Goal: Task Accomplishment & Management: Use online tool/utility

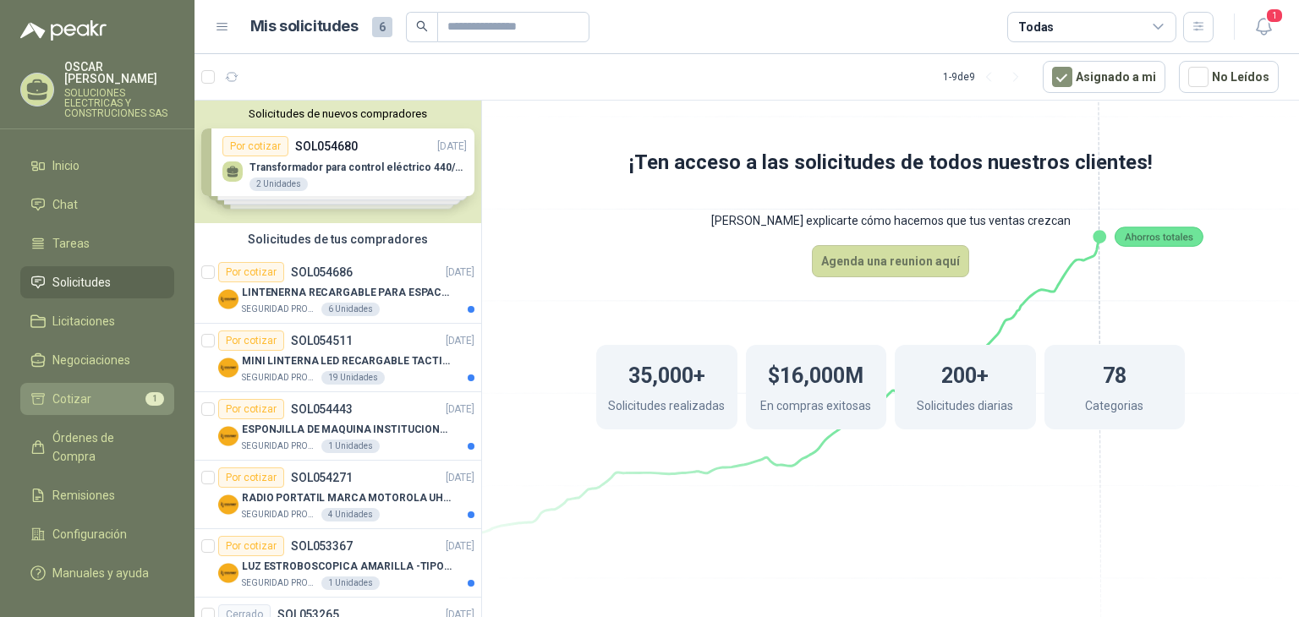
click at [77, 392] on span "Cotizar" at bounding box center [71, 399] width 39 height 19
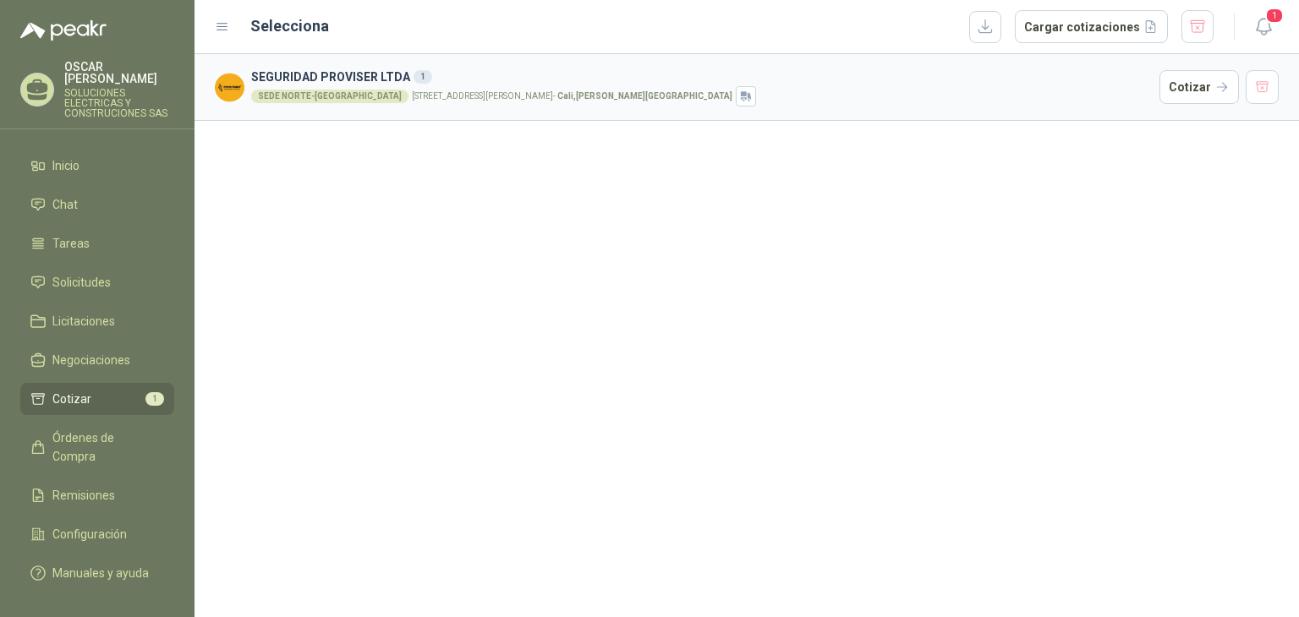
click at [489, 96] on p "[STREET_ADDRESS][PERSON_NAME][PERSON_NAME]" at bounding box center [572, 96] width 320 height 8
click at [260, 96] on div "SEDE NORTE-[GEOGRAPHIC_DATA]" at bounding box center [329, 97] width 157 height 14
click at [343, 194] on div "SEGURIDAD PROVISER LTDA 1 SEDE NORTE-CALI [STREET_ADDRESS][PERSON_NAME][PERSON_…" at bounding box center [746, 335] width 1104 height 563
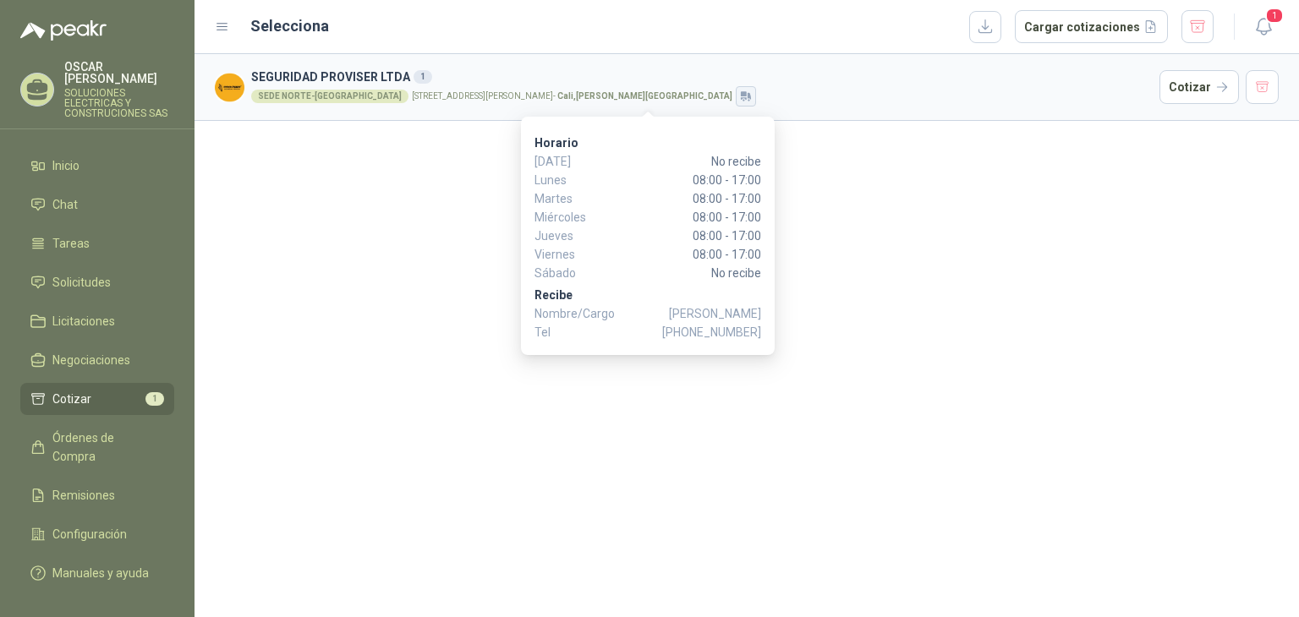
click at [739, 99] on icon "button" at bounding box center [746, 97] width 14 height 14
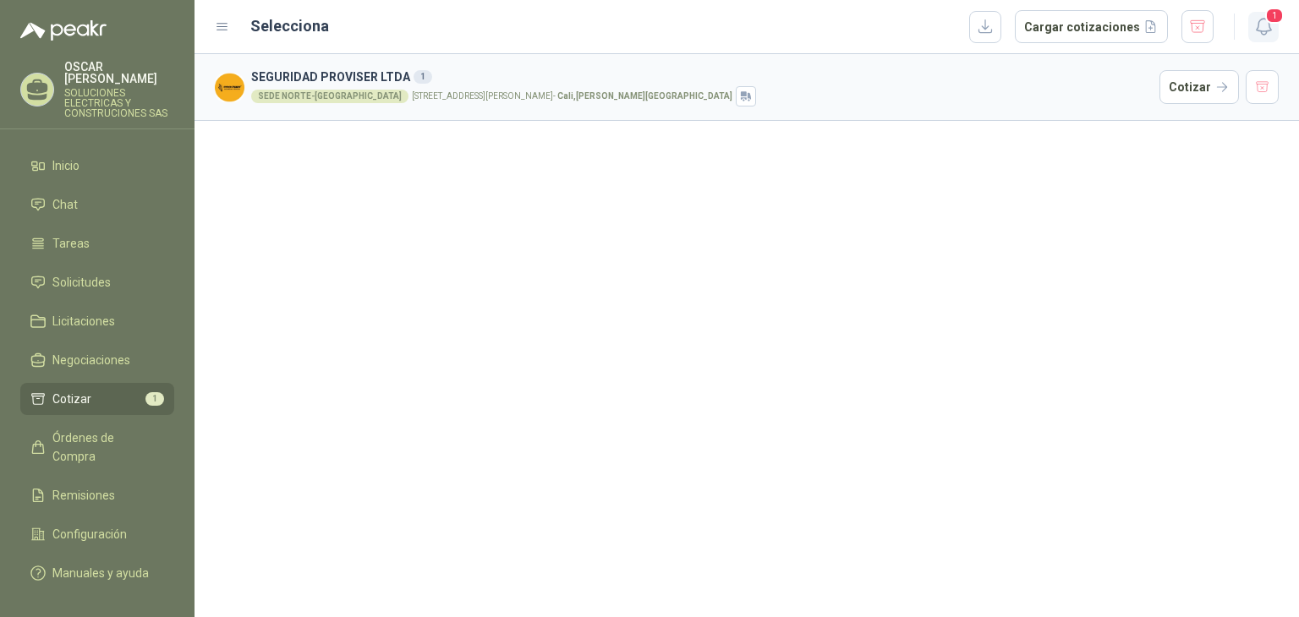
click at [1271, 18] on span "1" at bounding box center [1274, 16] width 19 height 16
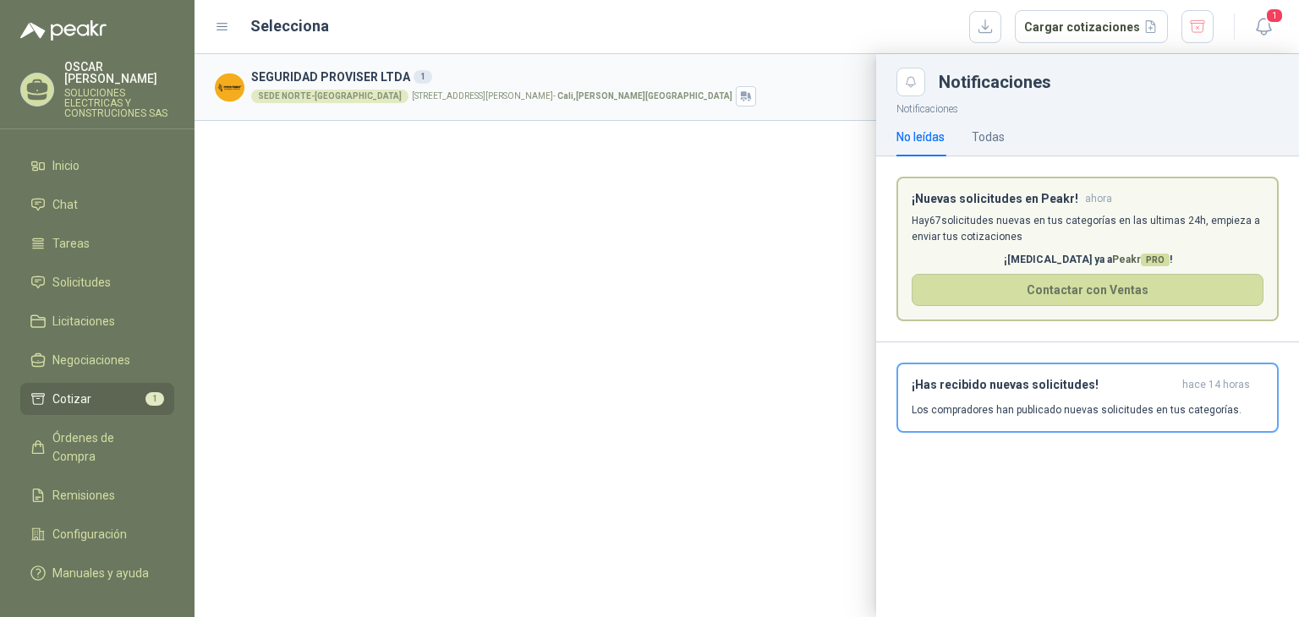
click at [416, 276] on div at bounding box center [746, 335] width 1104 height 563
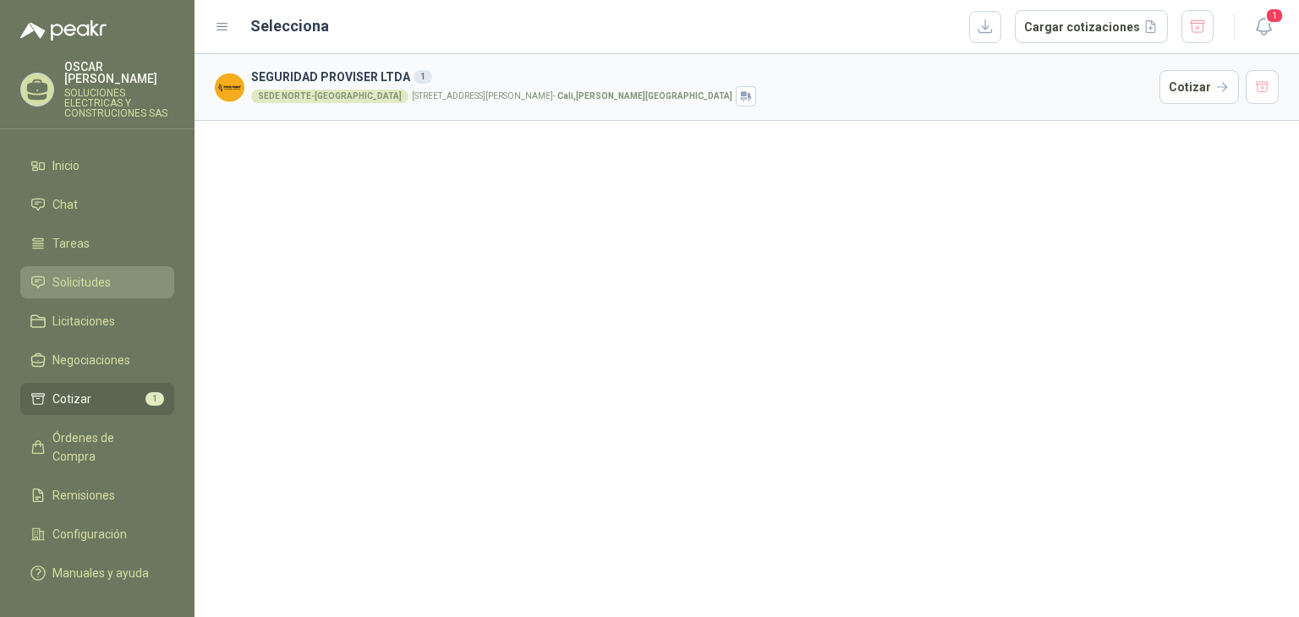
click at [82, 275] on span "Solicitudes" at bounding box center [81, 282] width 58 height 19
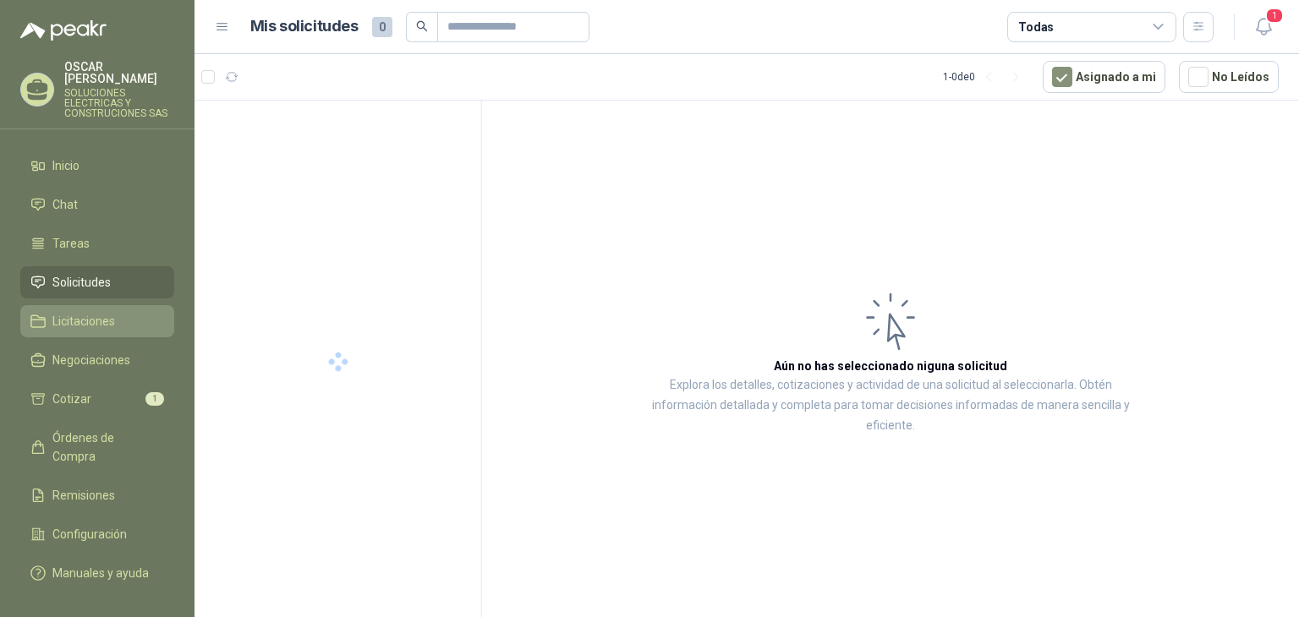
click at [76, 319] on link "Licitaciones" at bounding box center [97, 321] width 154 height 32
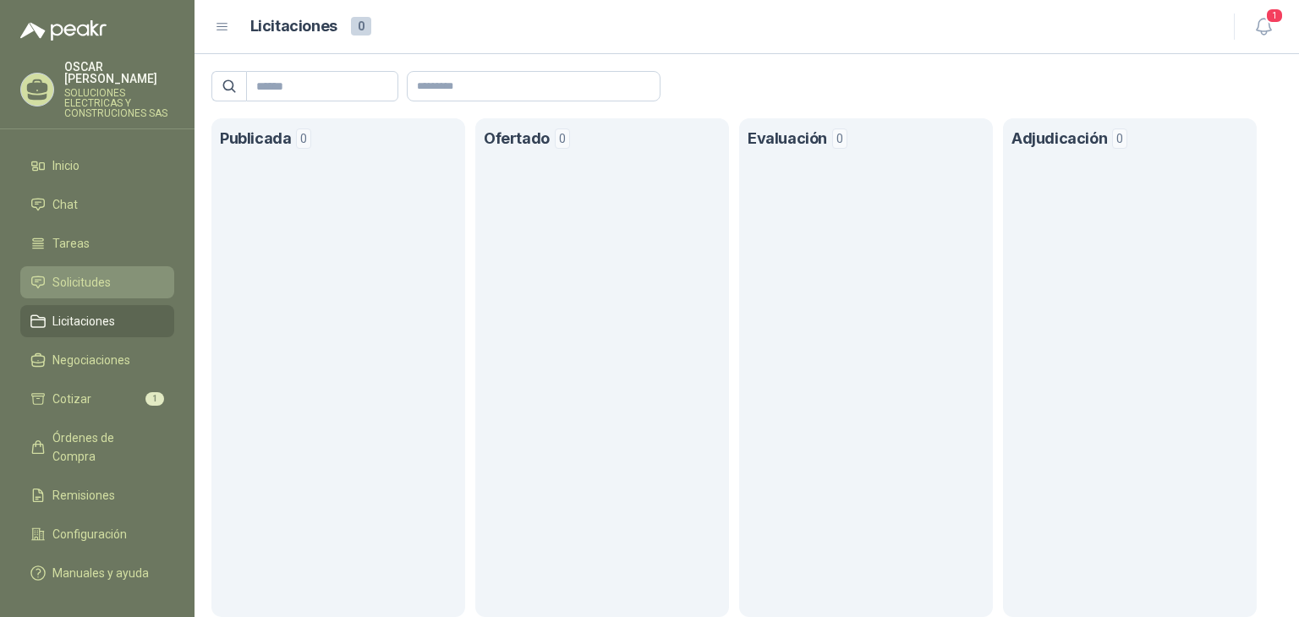
click at [93, 266] on link "Solicitudes" at bounding box center [97, 282] width 154 height 32
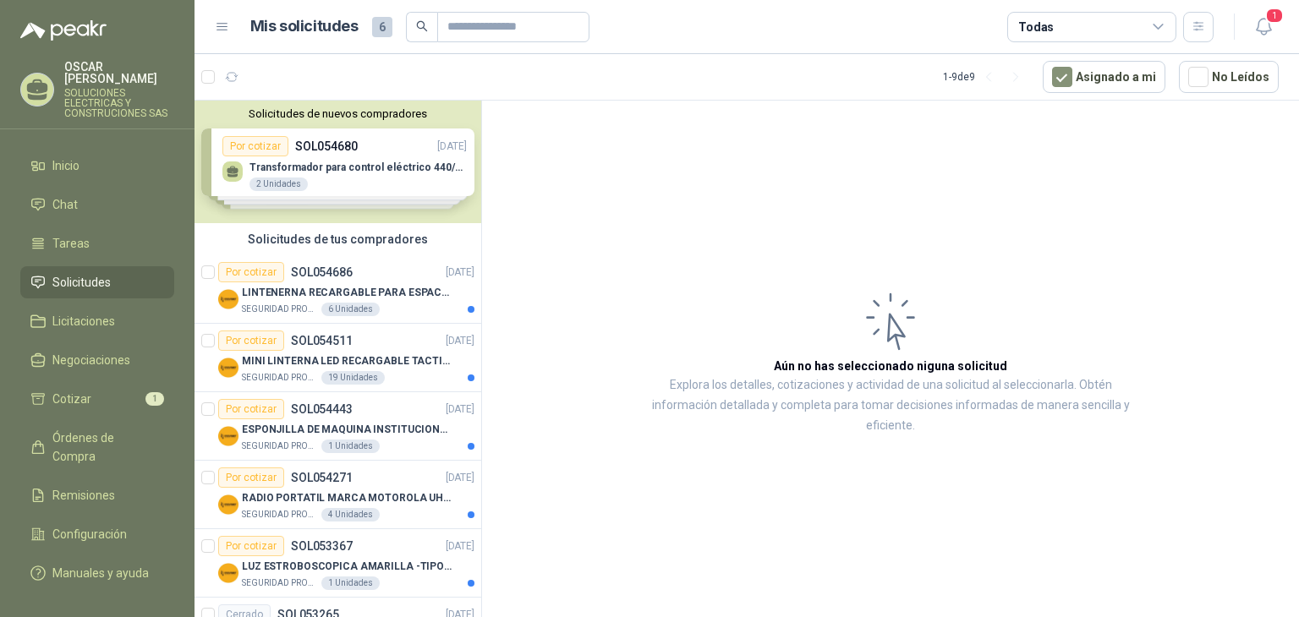
click at [394, 173] on div "Solicitudes de nuevos compradores Por cotizar SOL054680 [DATE] Transformador pa…" at bounding box center [337, 162] width 287 height 123
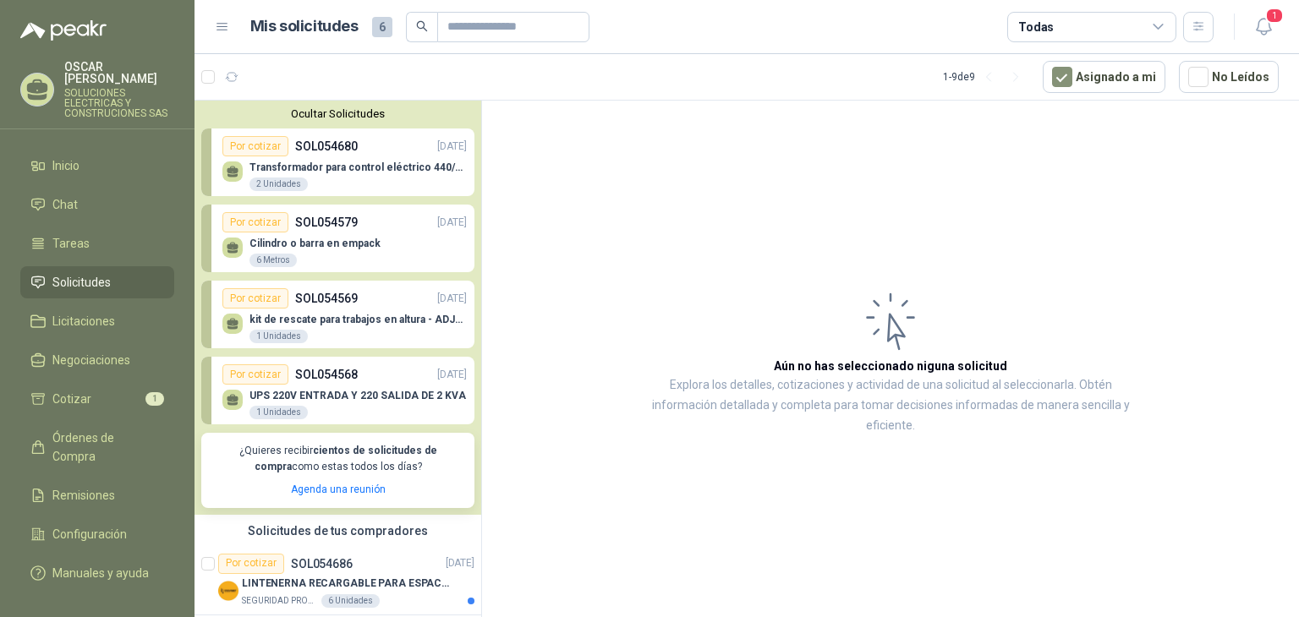
scroll to position [85, 0]
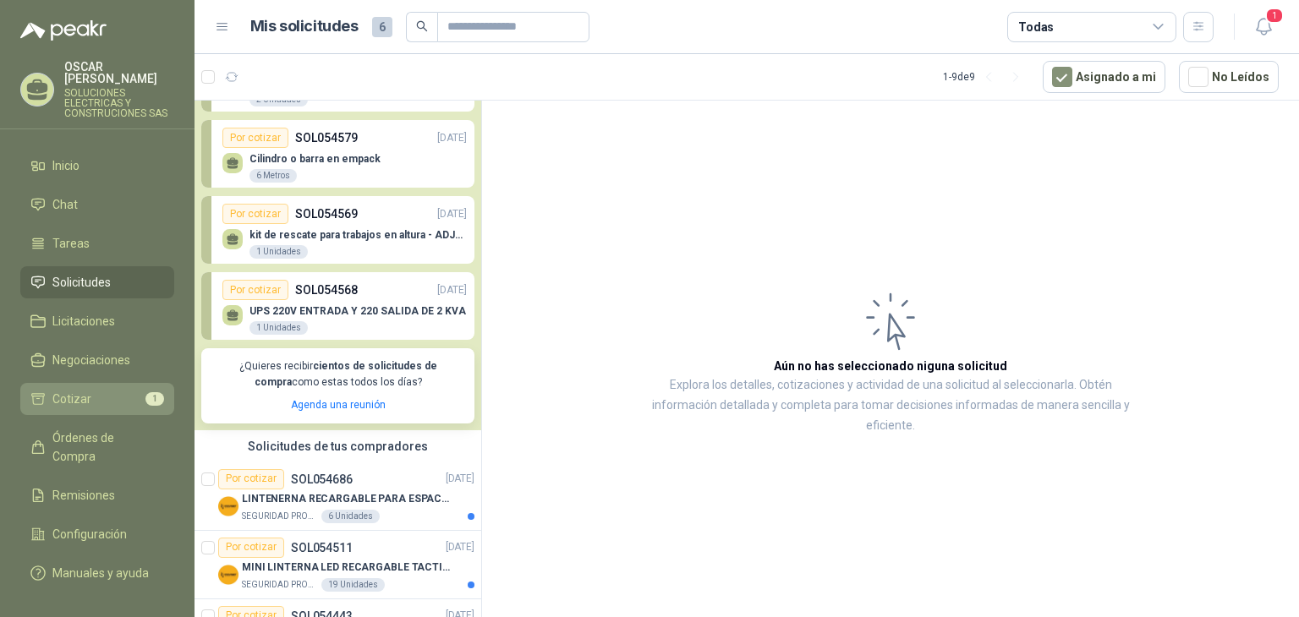
click at [106, 396] on link "Cotizar 1" at bounding box center [97, 399] width 154 height 32
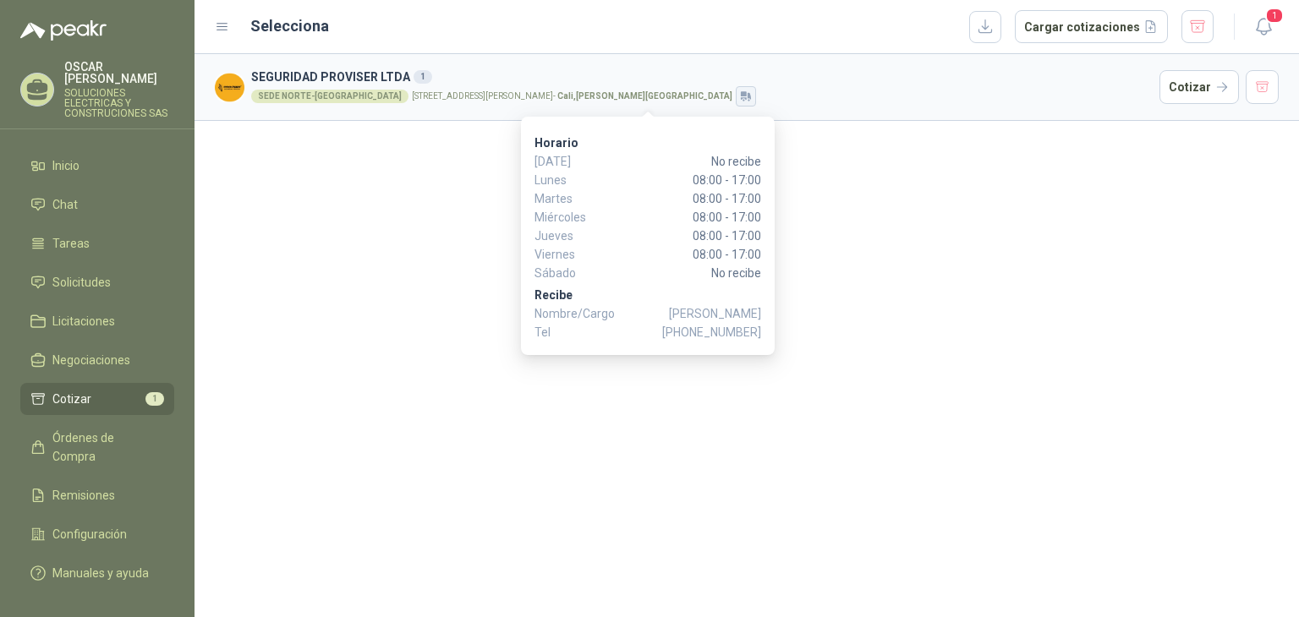
click at [739, 92] on icon "button" at bounding box center [746, 97] width 14 height 14
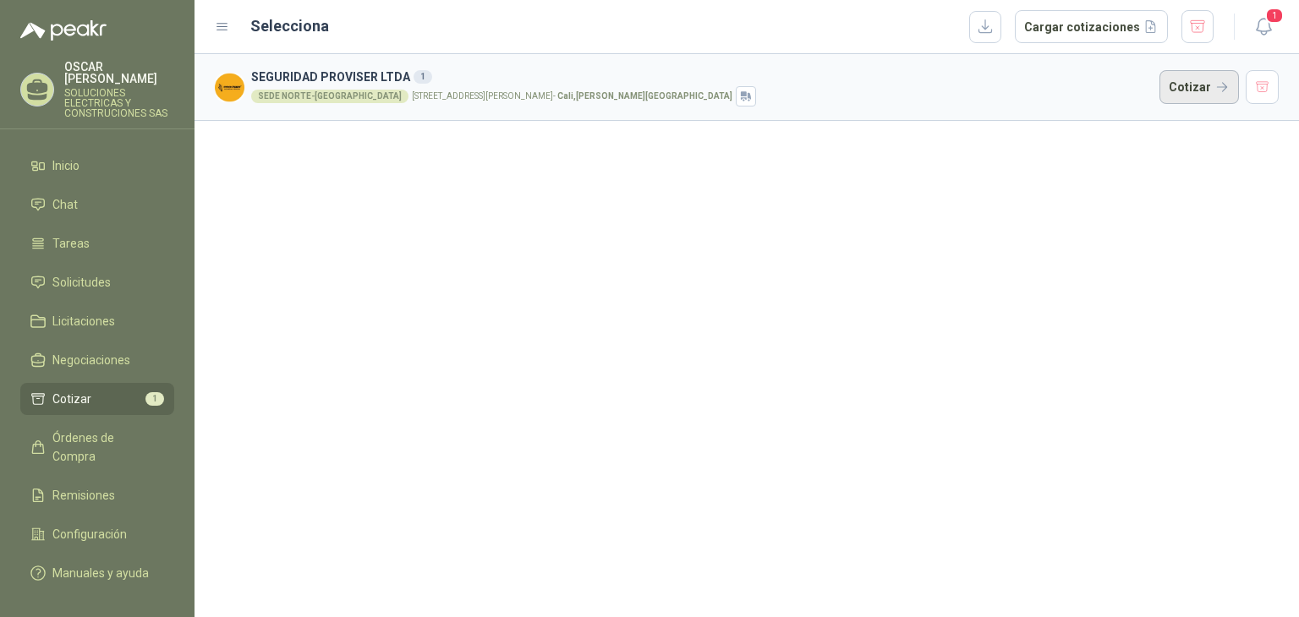
click at [1224, 88] on button "Cotizar" at bounding box center [1198, 87] width 79 height 34
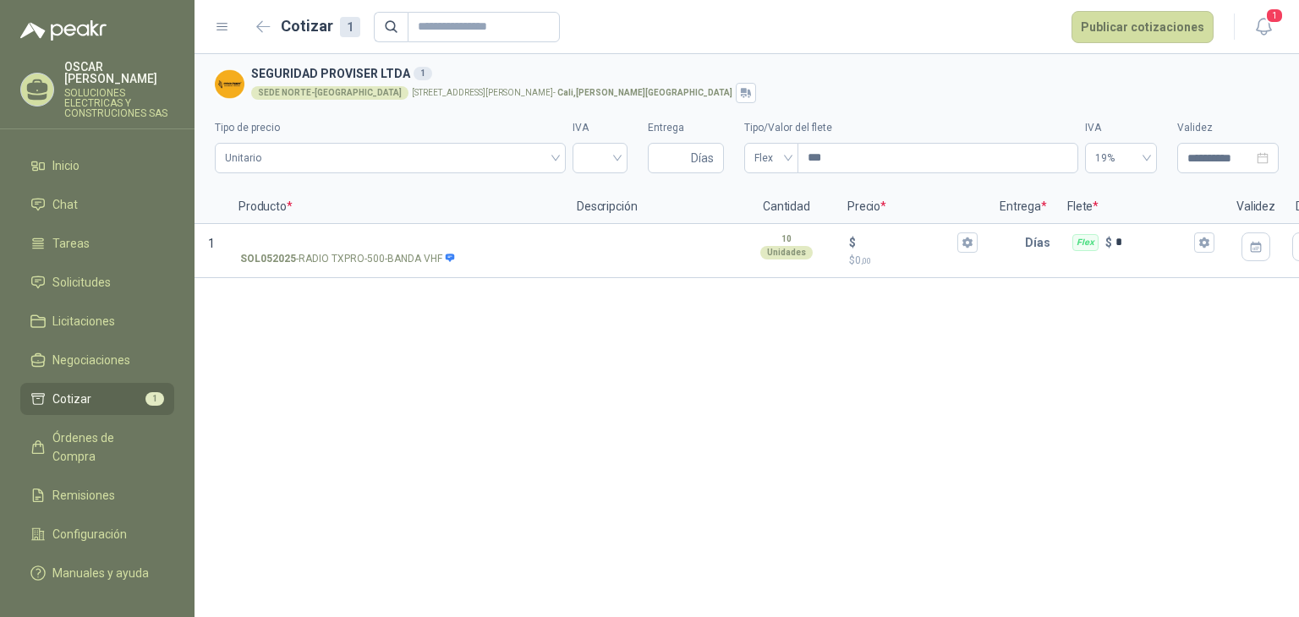
click at [498, 413] on div "**********" at bounding box center [746, 335] width 1104 height 563
click at [96, 390] on li "Cotizar 1" at bounding box center [97, 399] width 134 height 19
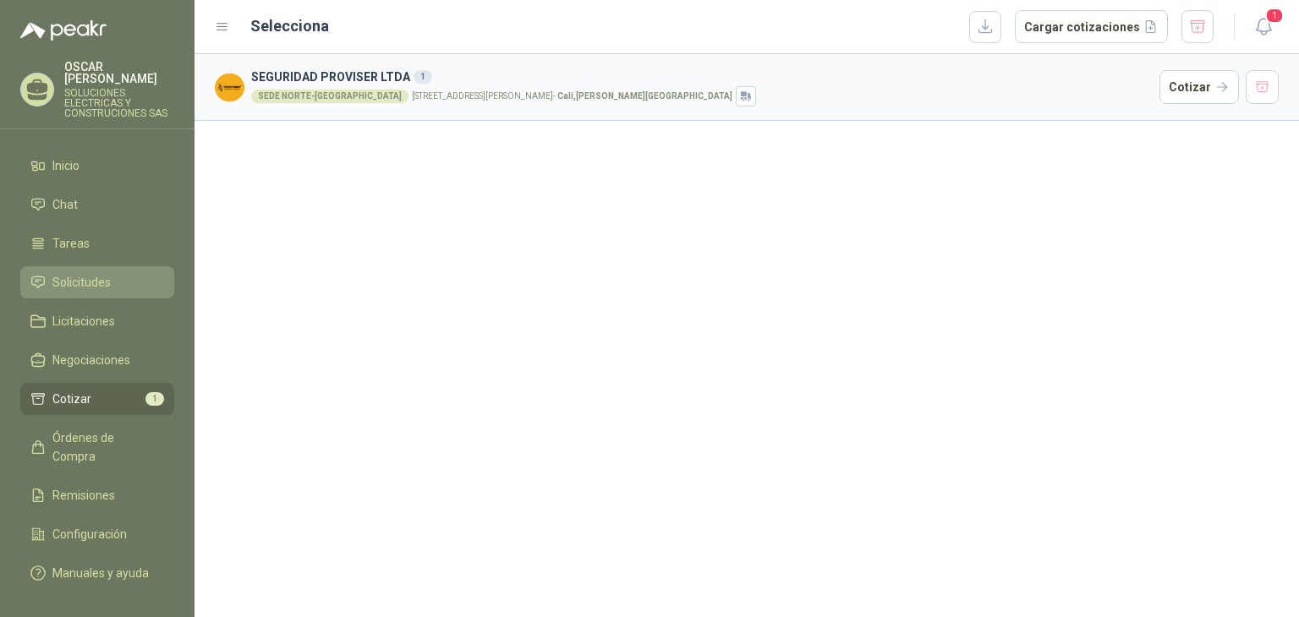
click at [108, 278] on span "Solicitudes" at bounding box center [81, 282] width 58 height 19
